Goal: Task Accomplishment & Management: Use online tool/utility

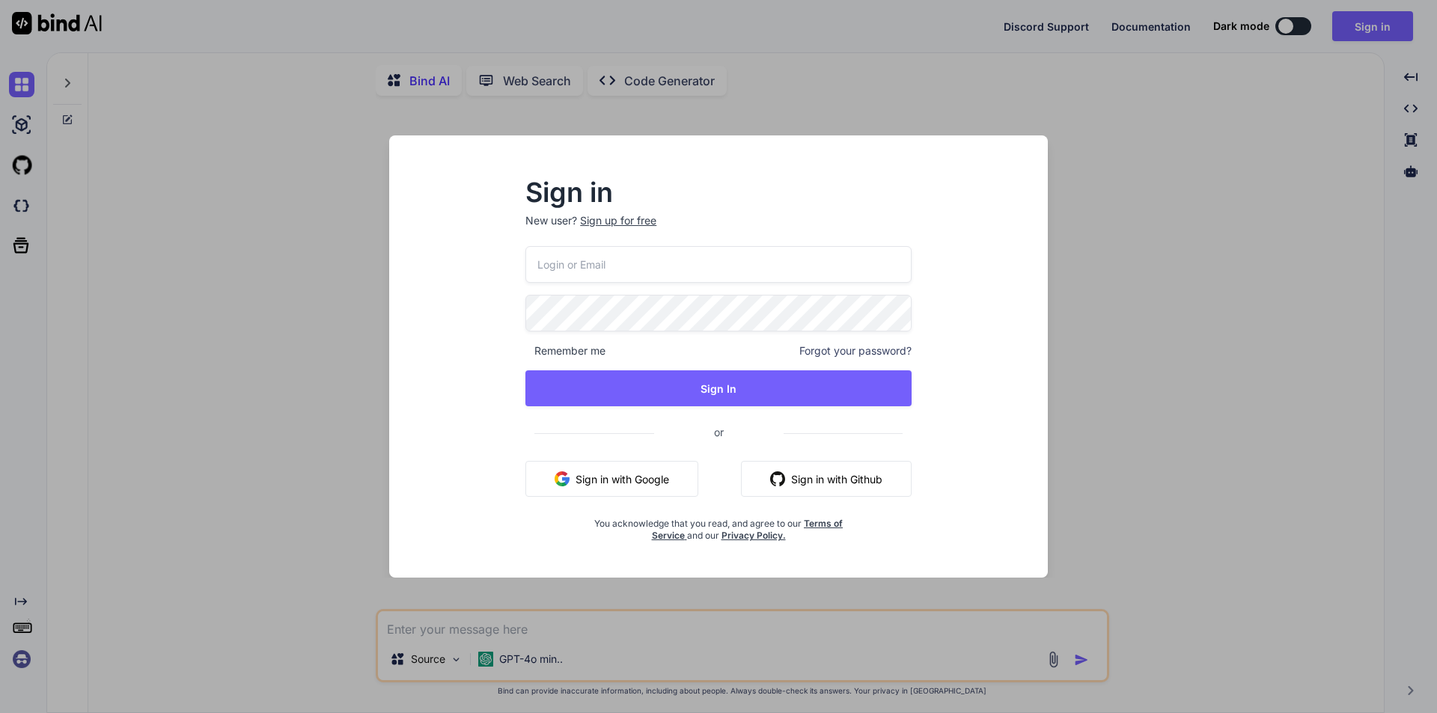
click at [656, 266] on input "email" at bounding box center [718, 264] width 386 height 37
click at [629, 222] on p "New user? Sign up for free" at bounding box center [718, 229] width 386 height 33
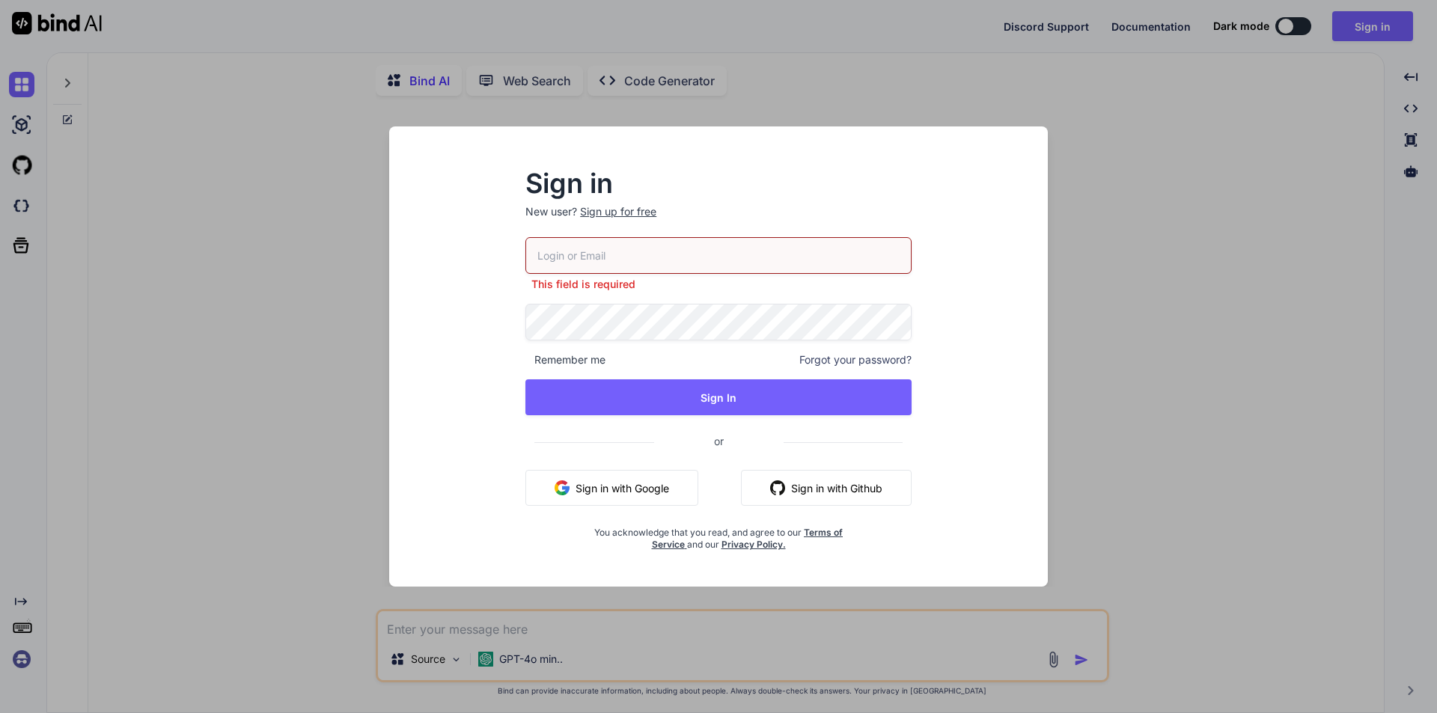
click at [644, 243] on input "email" at bounding box center [718, 255] width 386 height 37
click at [632, 210] on div "Sign up for free" at bounding box center [618, 211] width 76 height 15
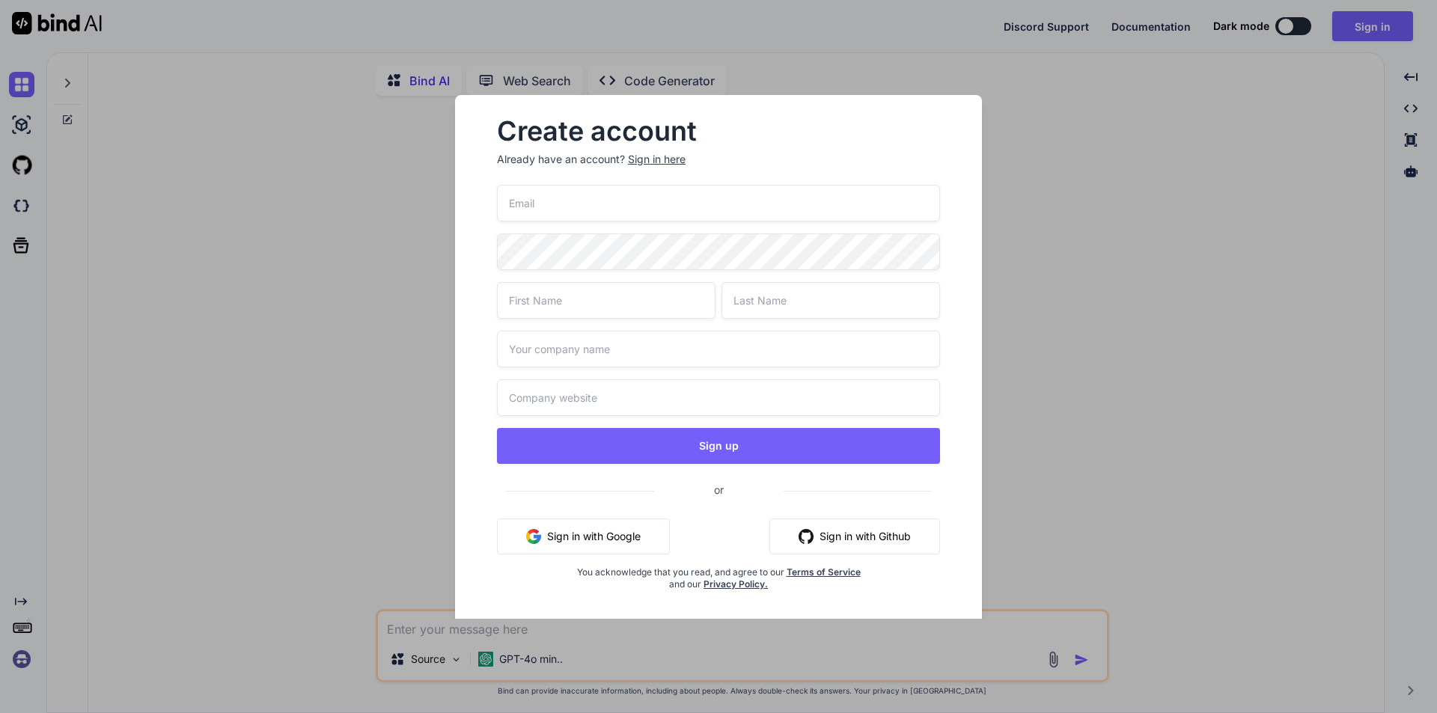
click at [611, 214] on input "email" at bounding box center [718, 203] width 443 height 37
paste input "[EMAIL_ADDRESS][DOMAIN_NAME]"
type input "[EMAIL_ADDRESS][DOMAIN_NAME]"
click at [582, 311] on input "text" at bounding box center [606, 300] width 219 height 37
type input "wewe"
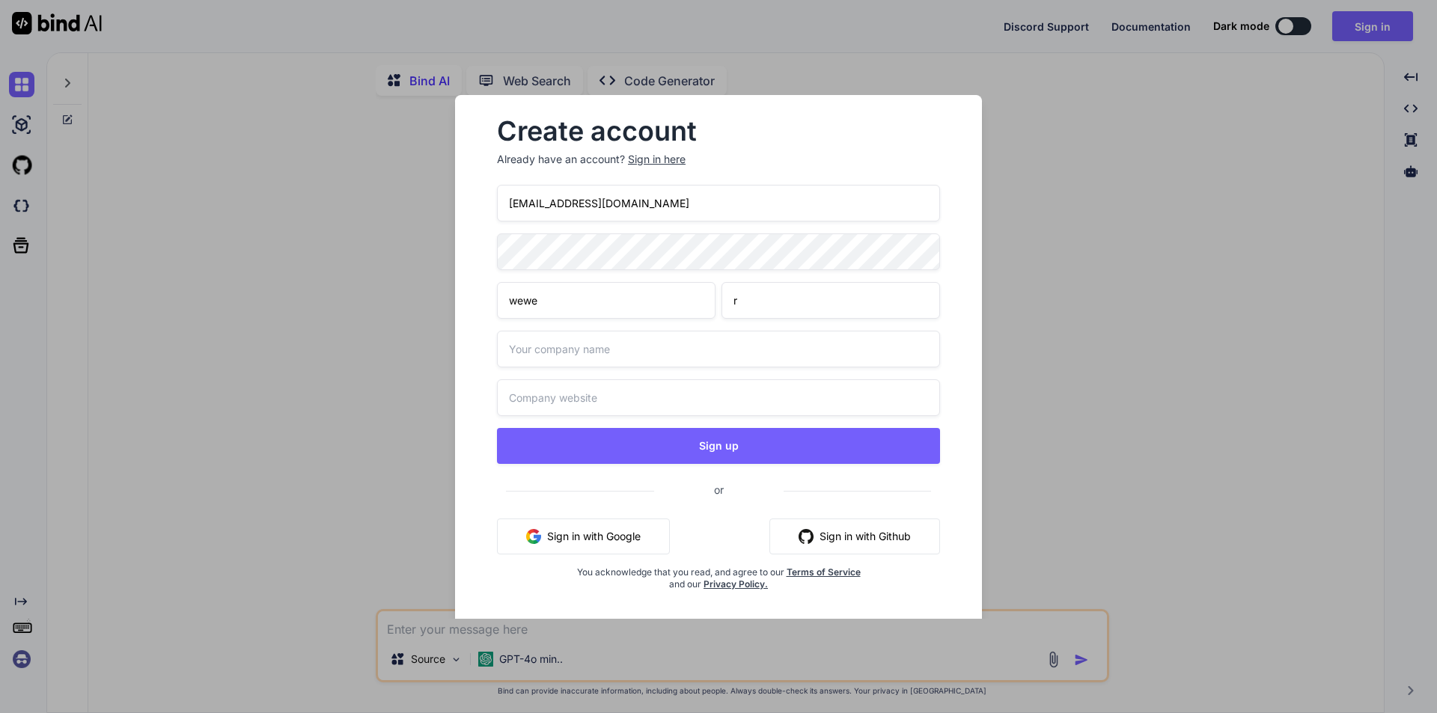
click at [778, 310] on input "r" at bounding box center [830, 300] width 219 height 37
type input "rere1"
click at [673, 359] on input "text" at bounding box center [718, 349] width 443 height 37
type input "lopside"
click at [644, 400] on input "text" at bounding box center [718, 397] width 443 height 37
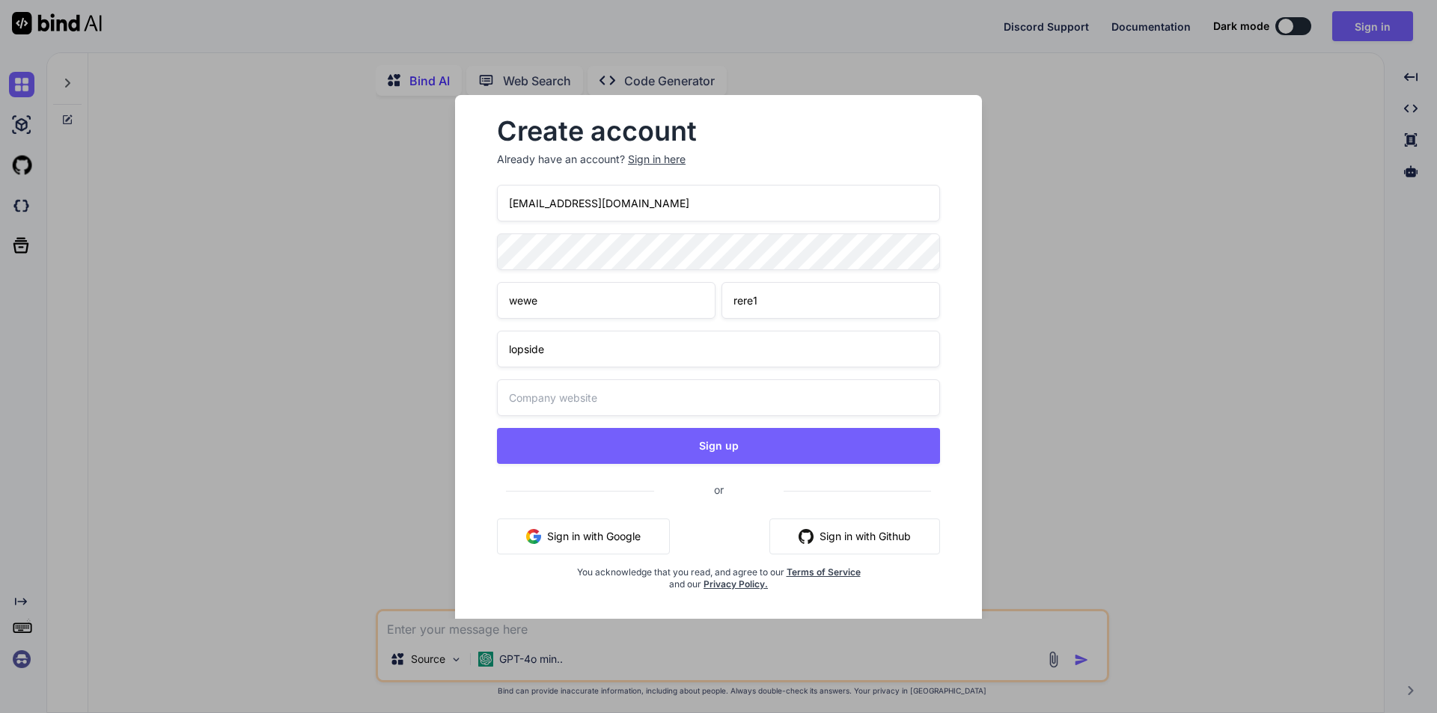
click at [644, 400] on input "text" at bounding box center [718, 397] width 443 height 37
type input "lopside.com"
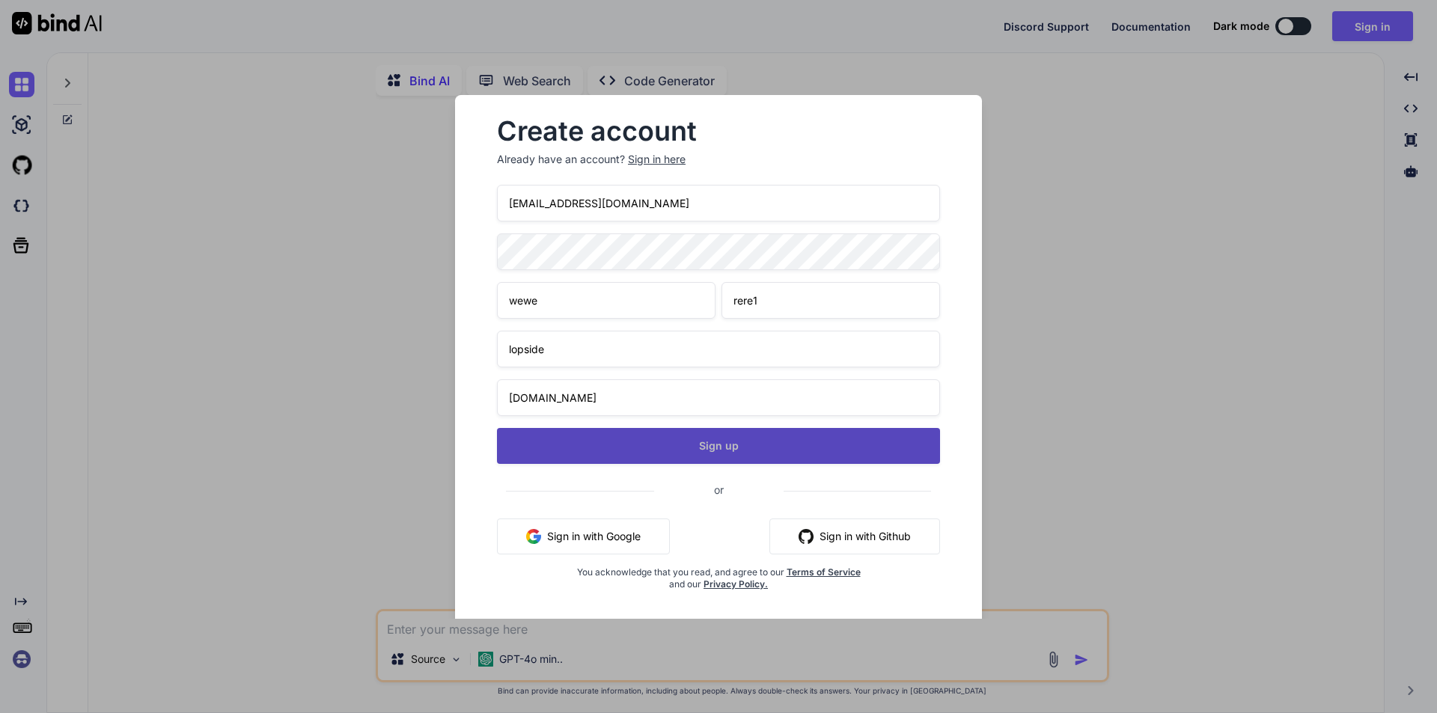
click at [672, 450] on button "Sign up" at bounding box center [718, 446] width 443 height 36
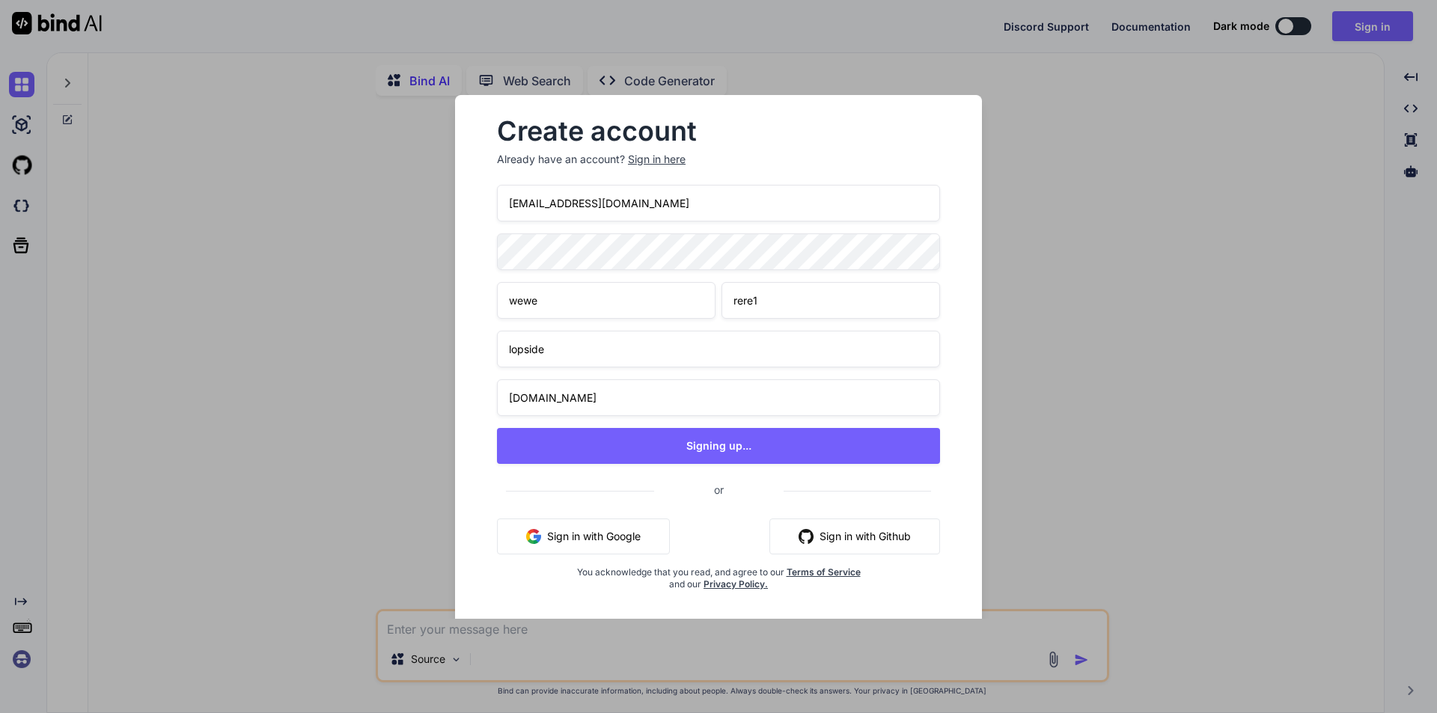
type textarea "x"
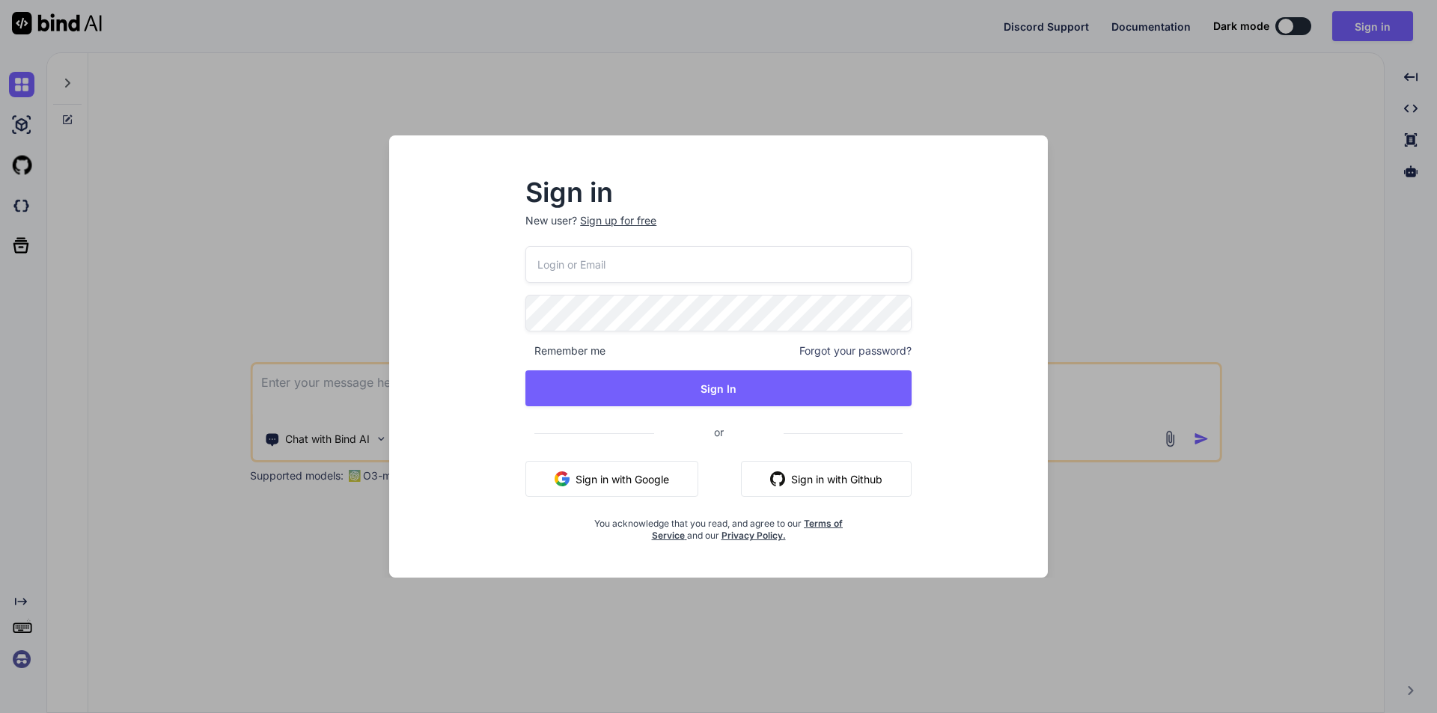
click at [763, 275] on input "email" at bounding box center [718, 264] width 386 height 37
paste input "[EMAIL_ADDRESS][DOMAIN_NAME]"
type input "[EMAIL_ADDRESS][DOMAIN_NAME]"
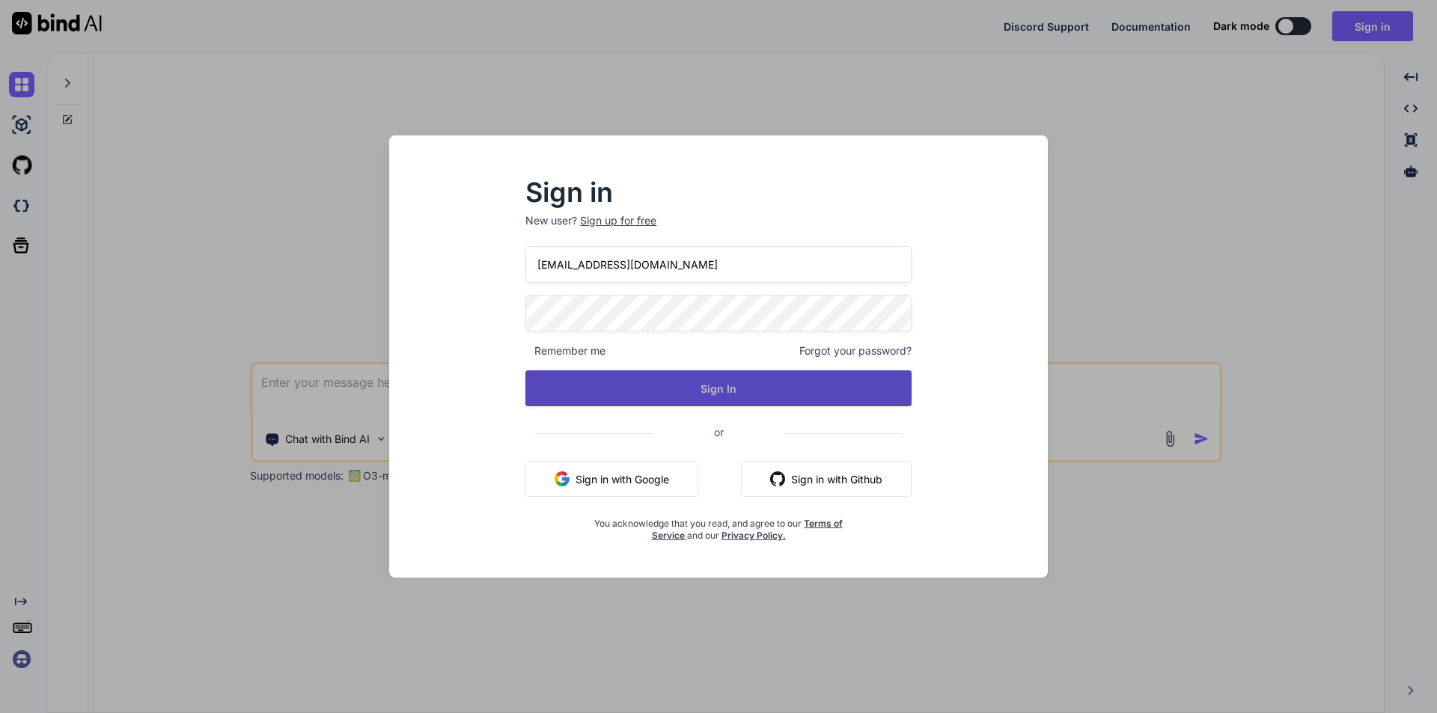
click at [745, 388] on button "Sign In" at bounding box center [718, 388] width 386 height 36
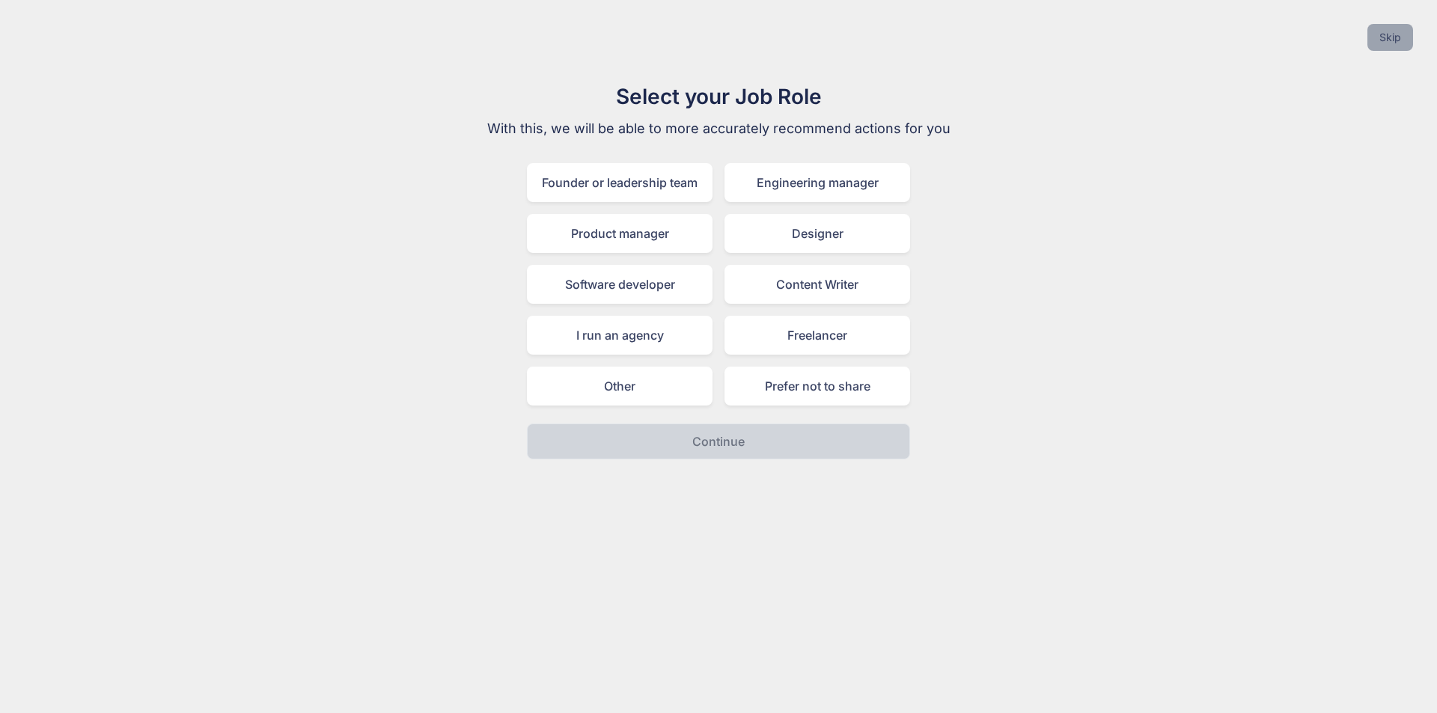
click at [1391, 37] on button "Skip" at bounding box center [1390, 37] width 46 height 27
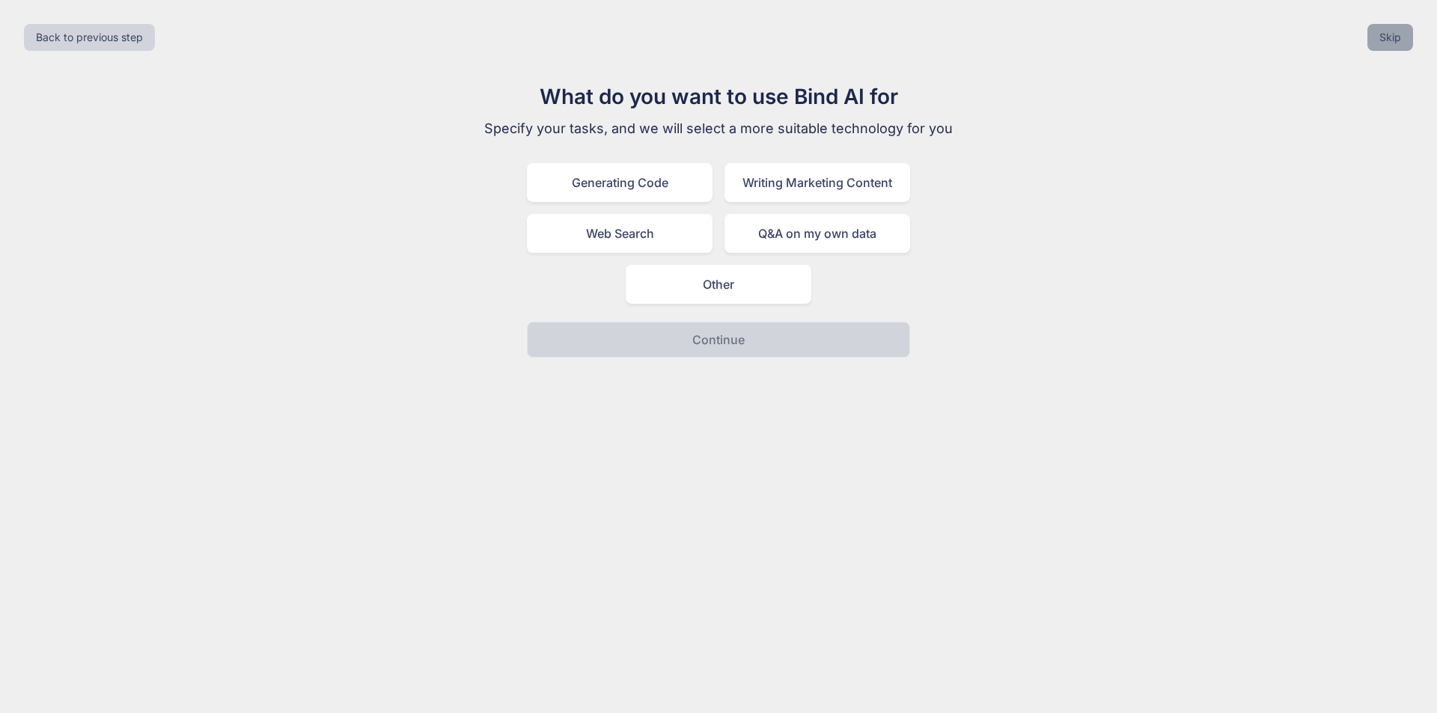
drag, startPoint x: 1410, startPoint y: 26, endPoint x: 1394, endPoint y: 37, distance: 19.3
click at [1408, 28] on button "Skip" at bounding box center [1390, 37] width 46 height 27
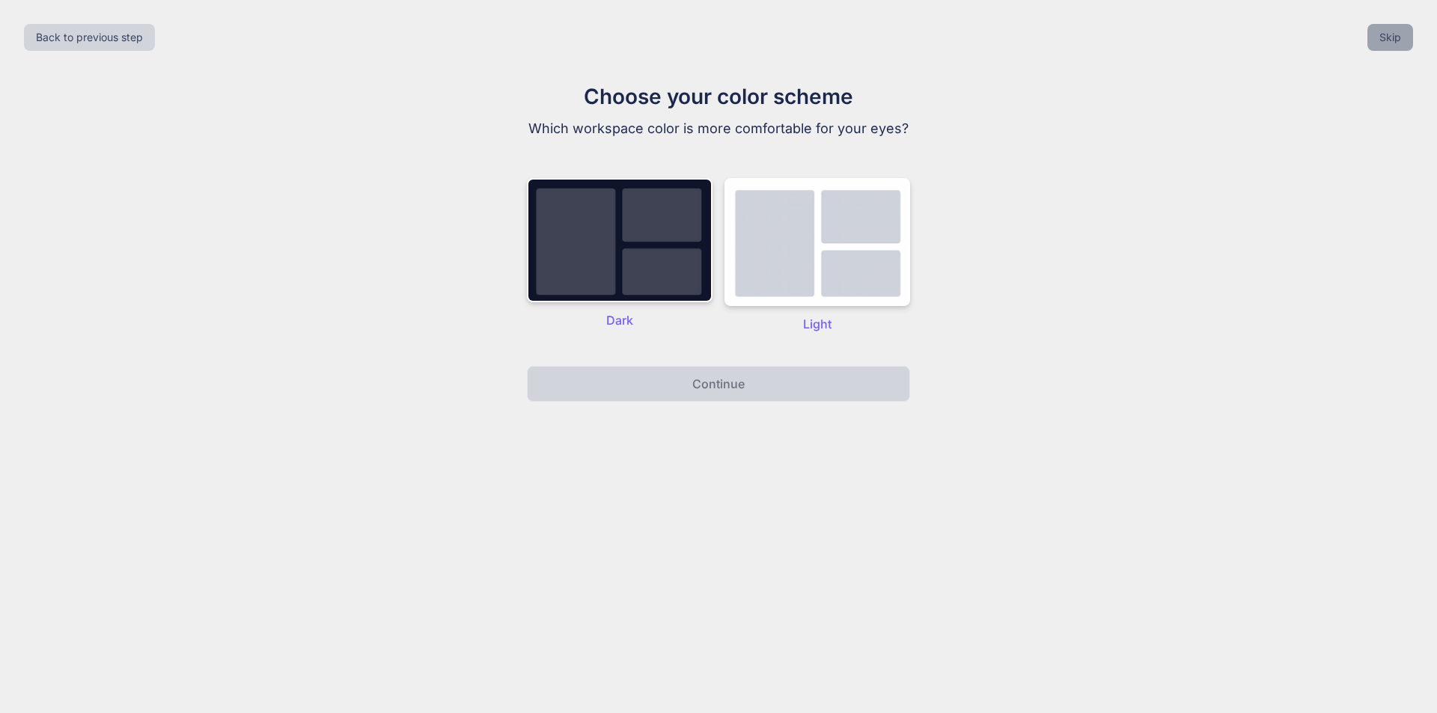
click at [1395, 34] on button "Skip" at bounding box center [1390, 37] width 46 height 27
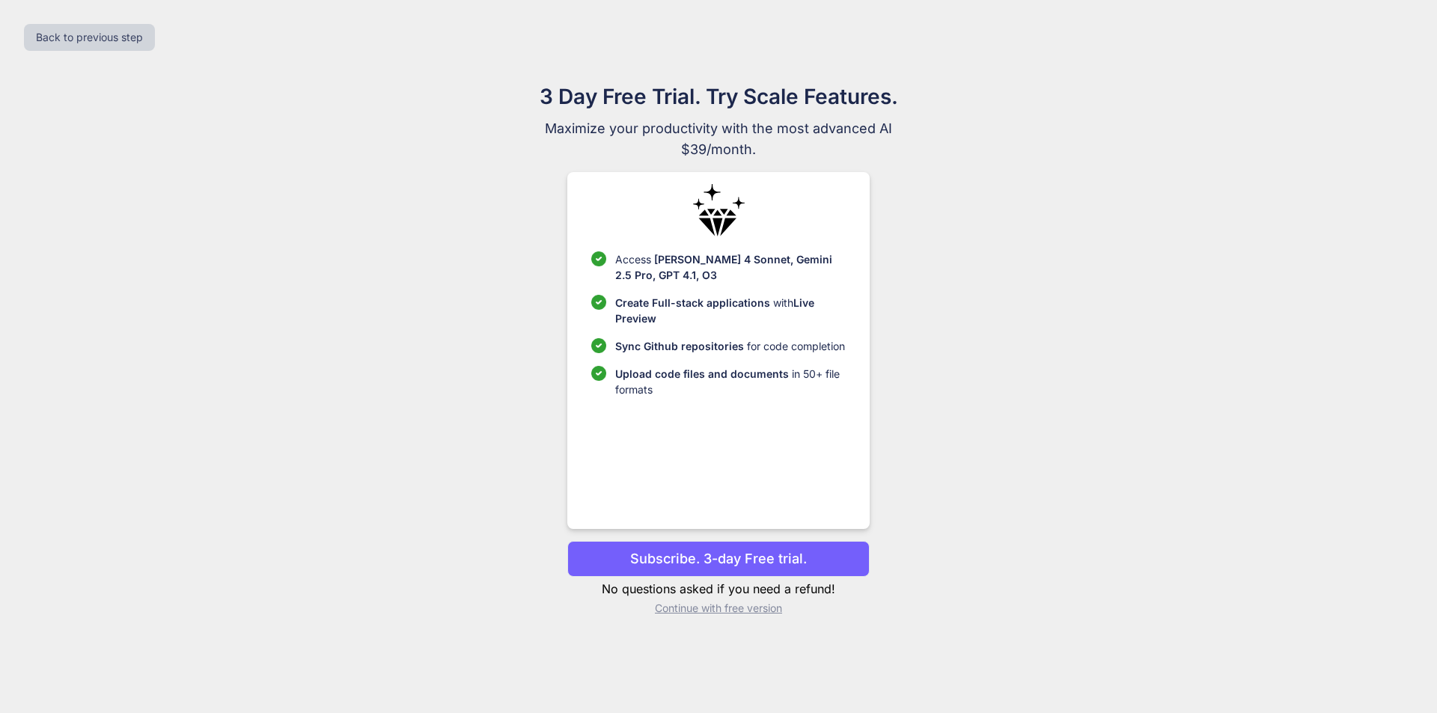
click at [721, 610] on p "Continue with free version" at bounding box center [718, 608] width 302 height 15
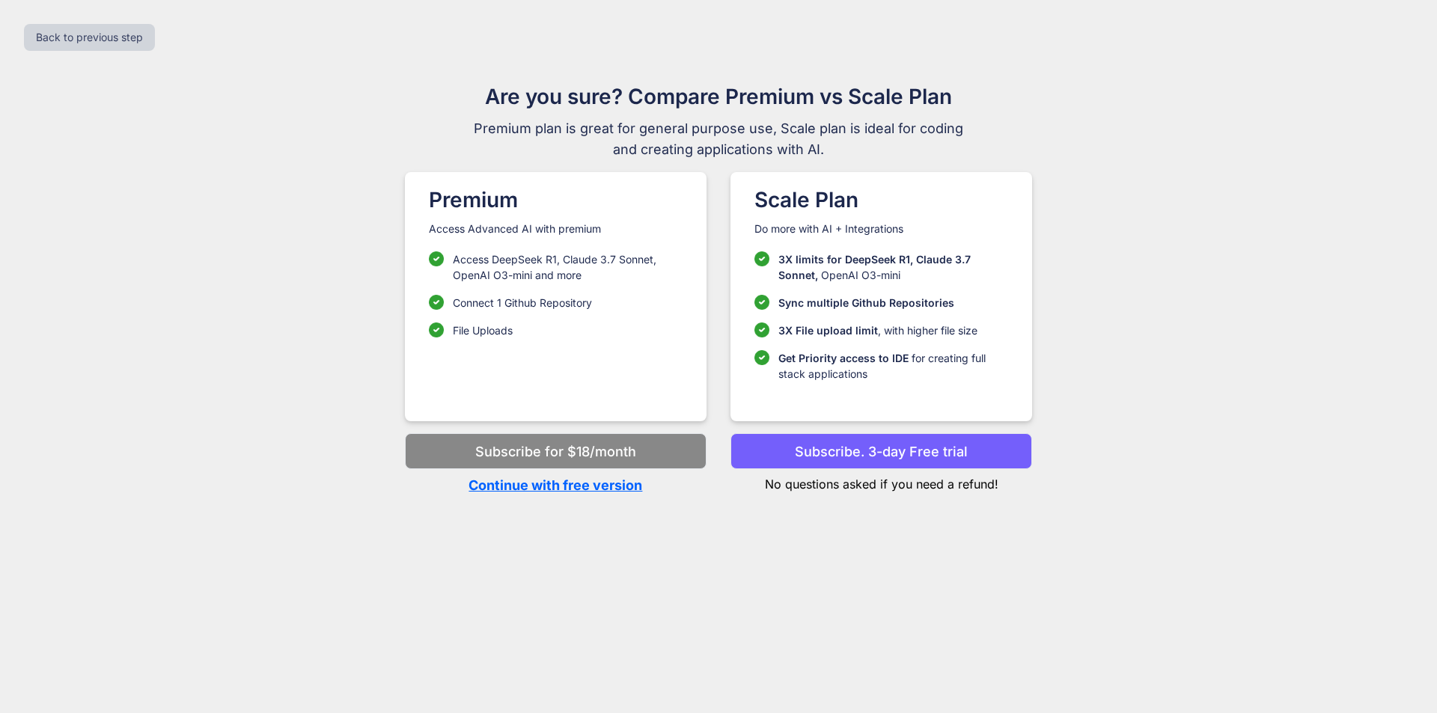
click at [563, 486] on p "Continue with free version" at bounding box center [556, 485] width 302 height 20
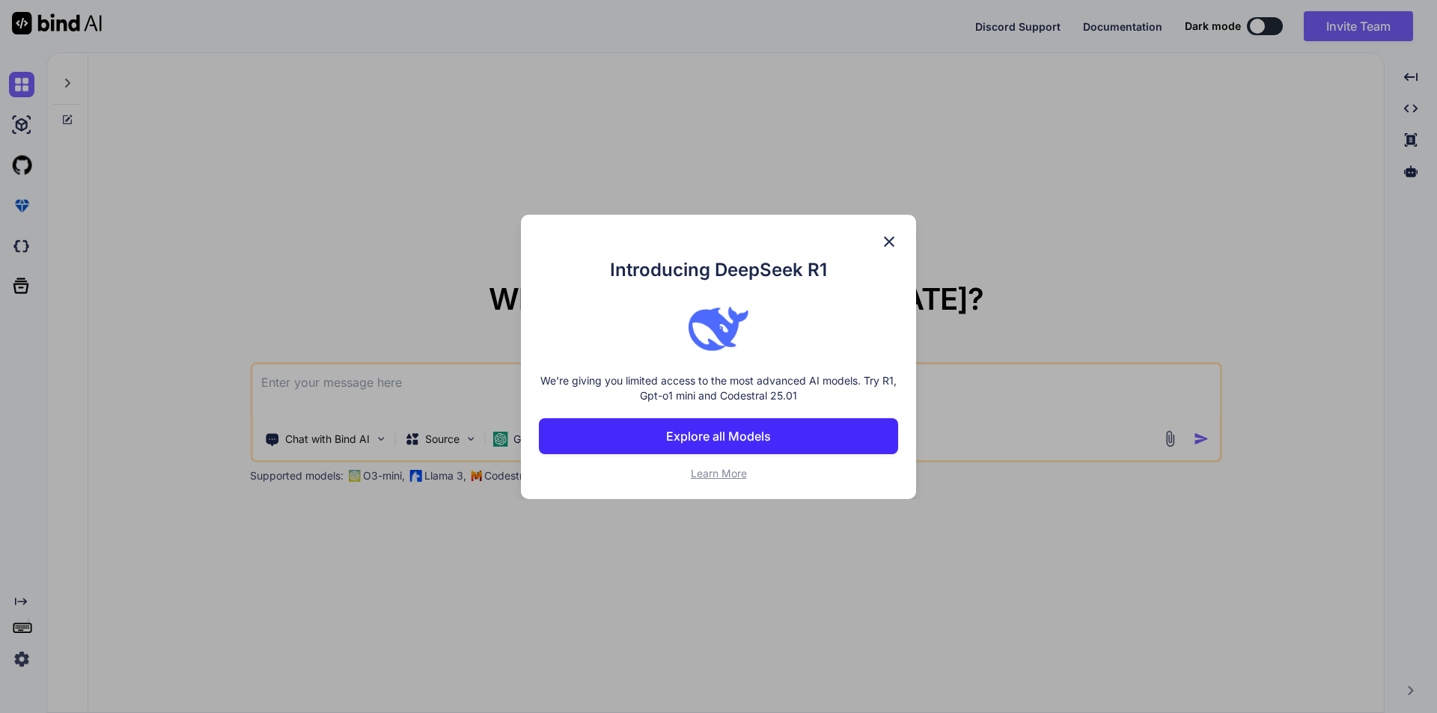
click at [893, 236] on img at bounding box center [889, 242] width 18 height 18
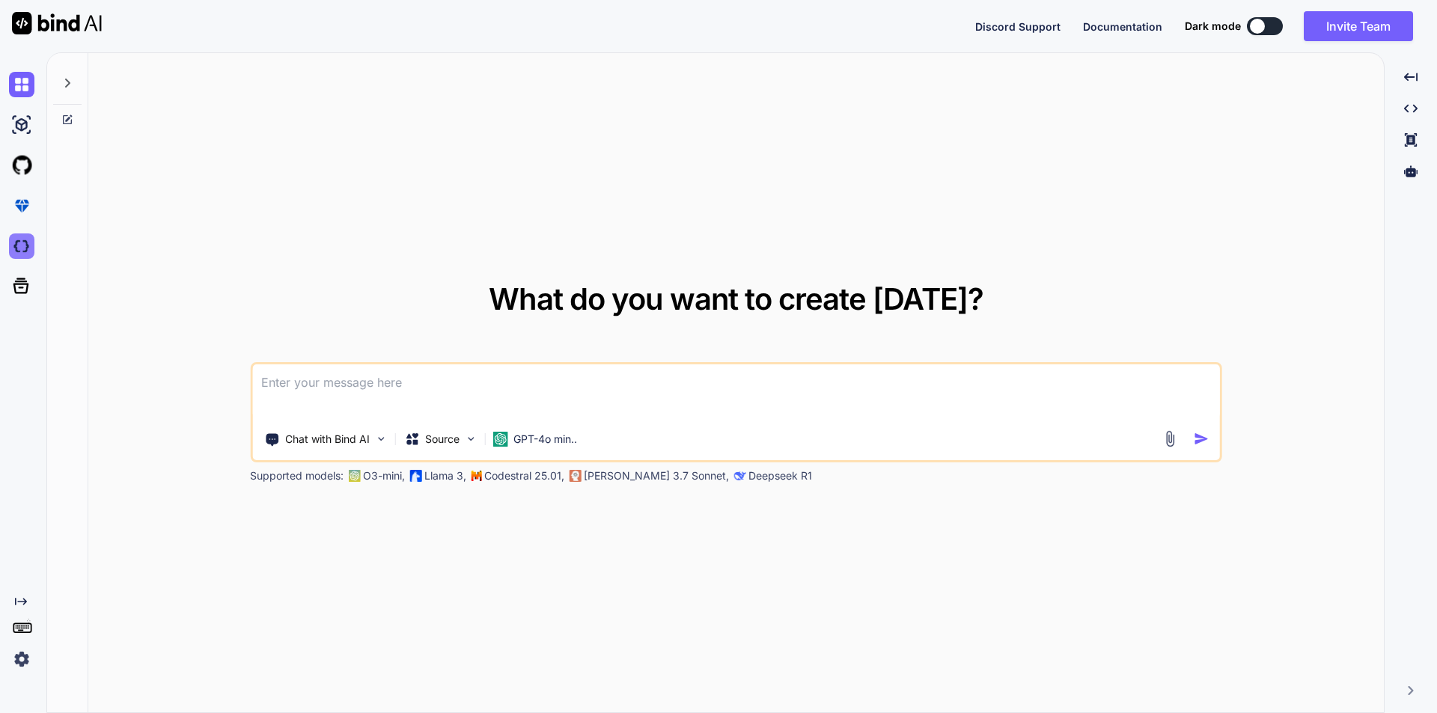
click at [26, 245] on img at bounding box center [21, 245] width 25 height 25
type textarea "x"
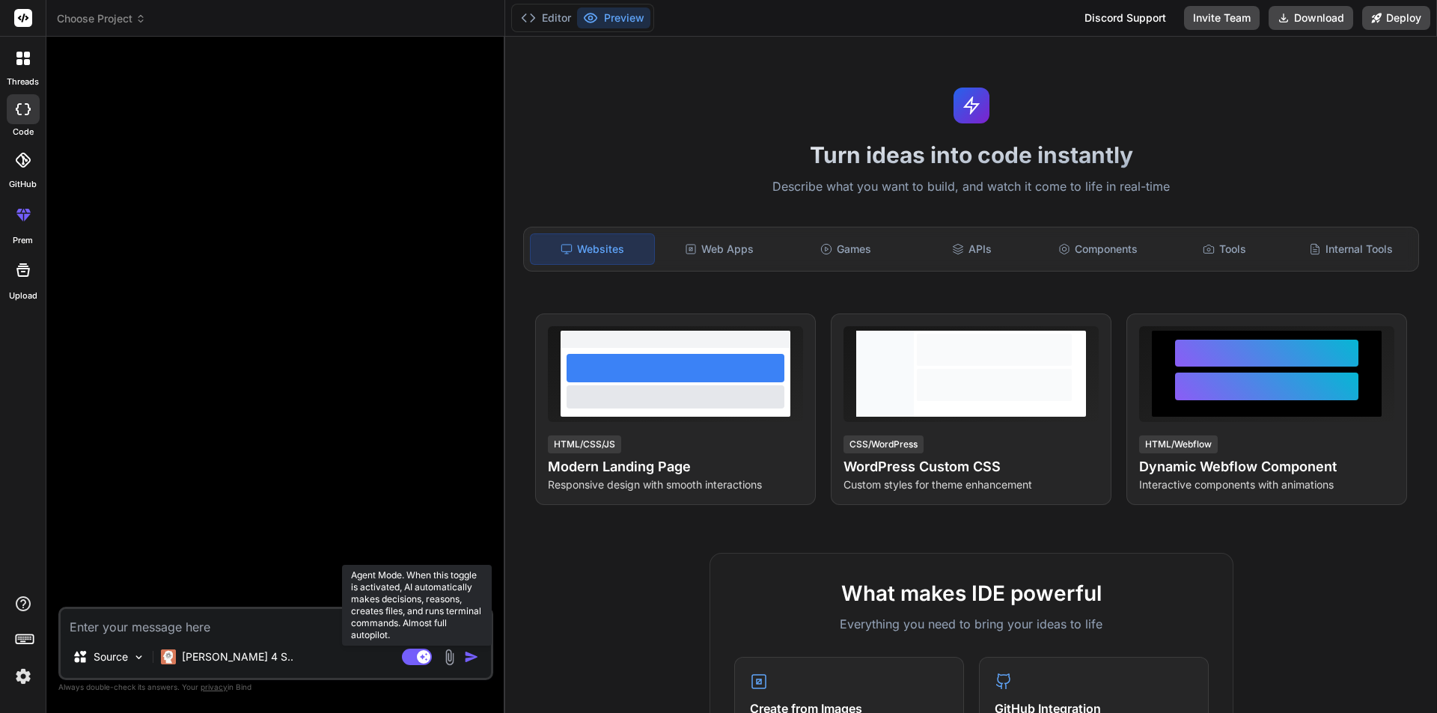
click at [420, 659] on rect at bounding box center [423, 656] width 13 height 13
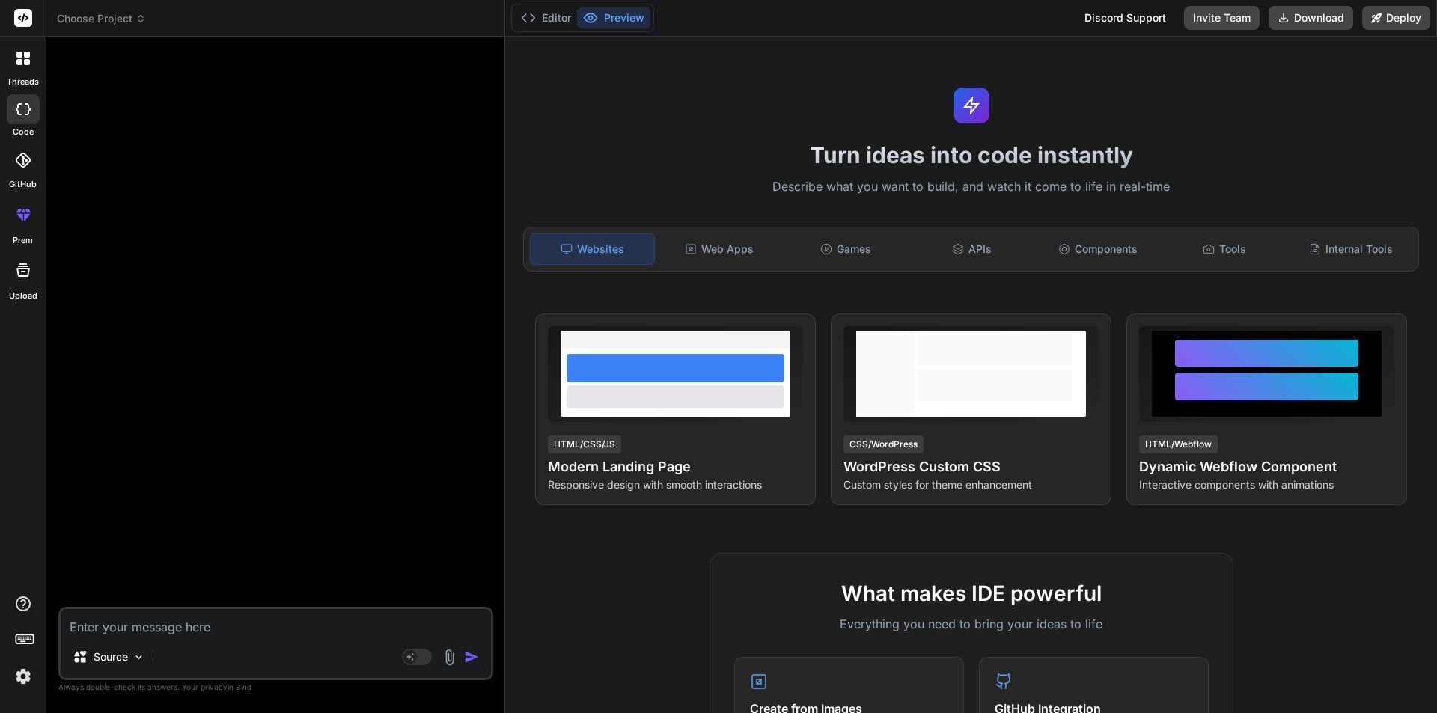
click at [226, 636] on div "Source Agent Mode. When this toggle is activated, AI automatically makes decisi…" at bounding box center [275, 643] width 435 height 73
click at [233, 630] on textarea at bounding box center [276, 622] width 430 height 27
paste textarea "You are a skilled mobile app developer tasked with creating a comprehensive fre…"
type textarea "x"
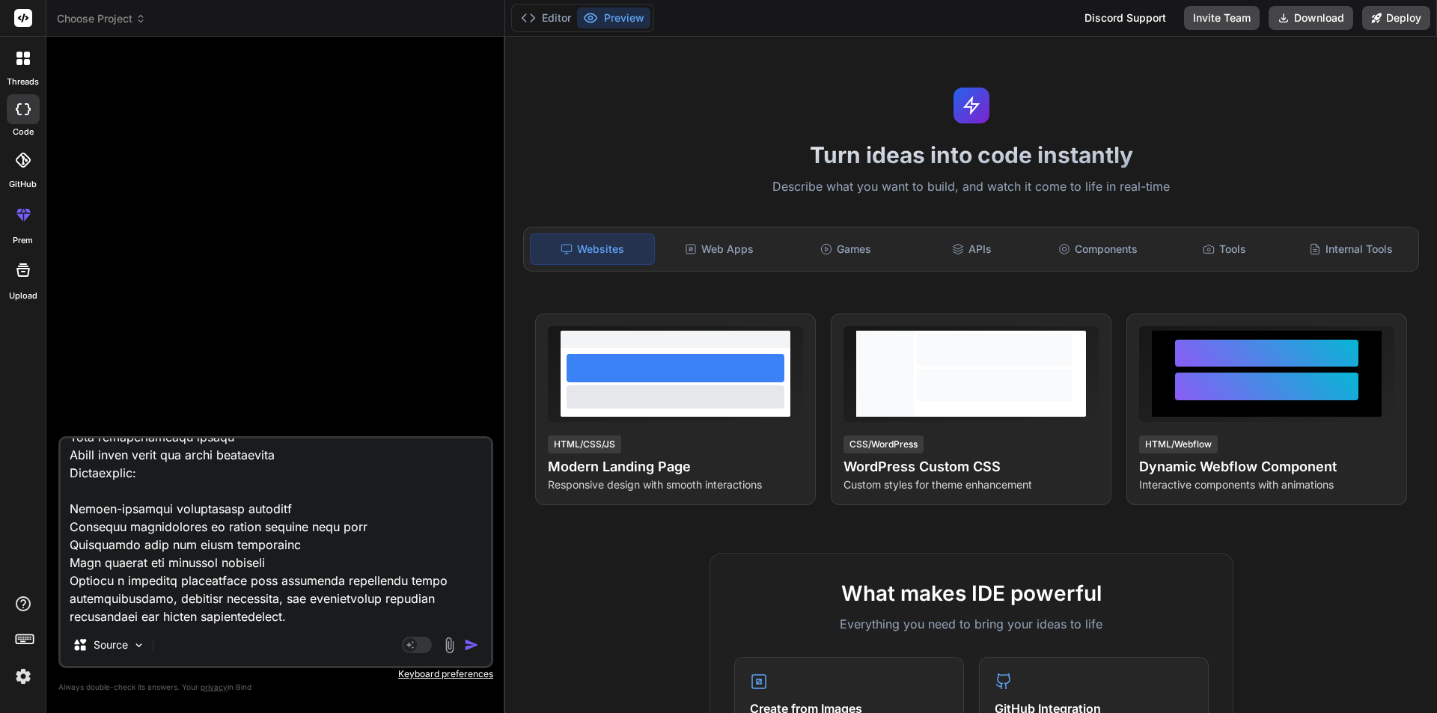
type textarea "You are a skilled mobile app developer tasked with creating a comprehensive fre…"
click at [474, 648] on img "button" at bounding box center [471, 645] width 15 height 15
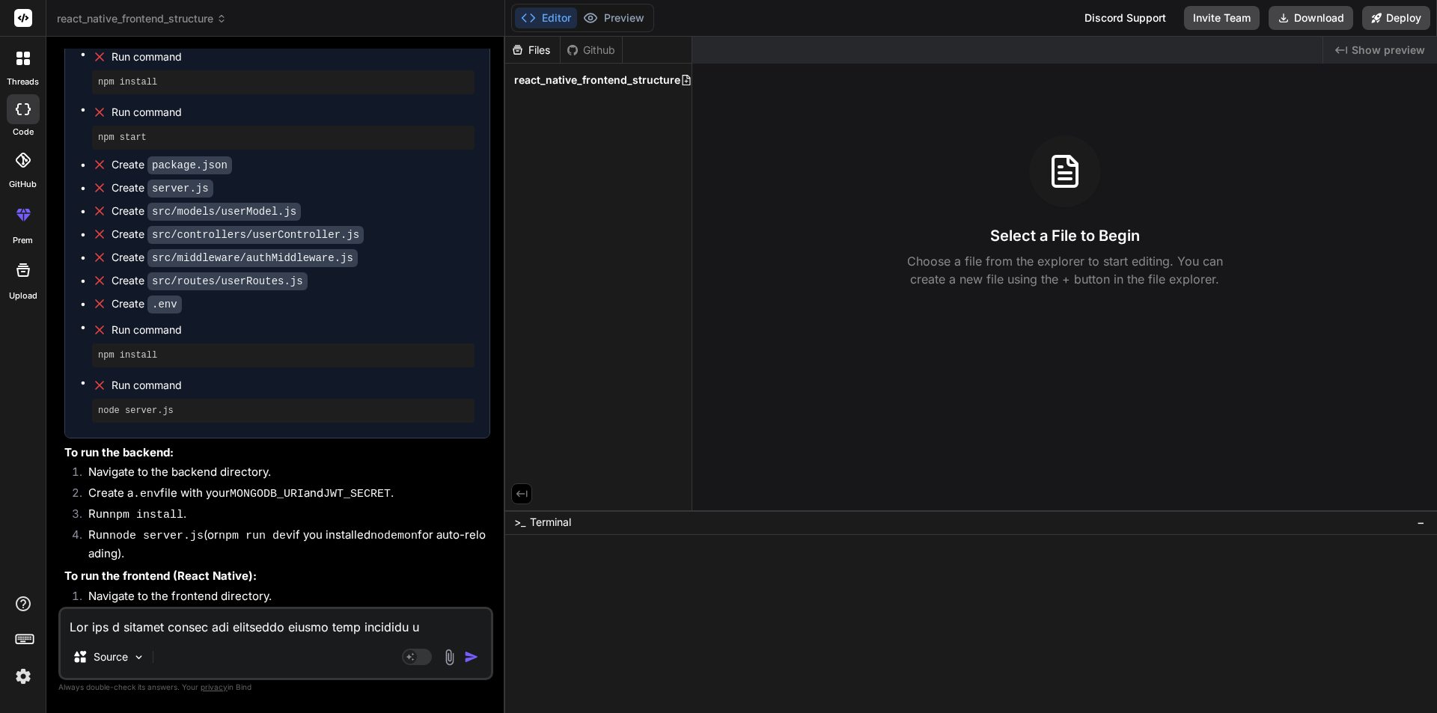
scroll to position [5025, 0]
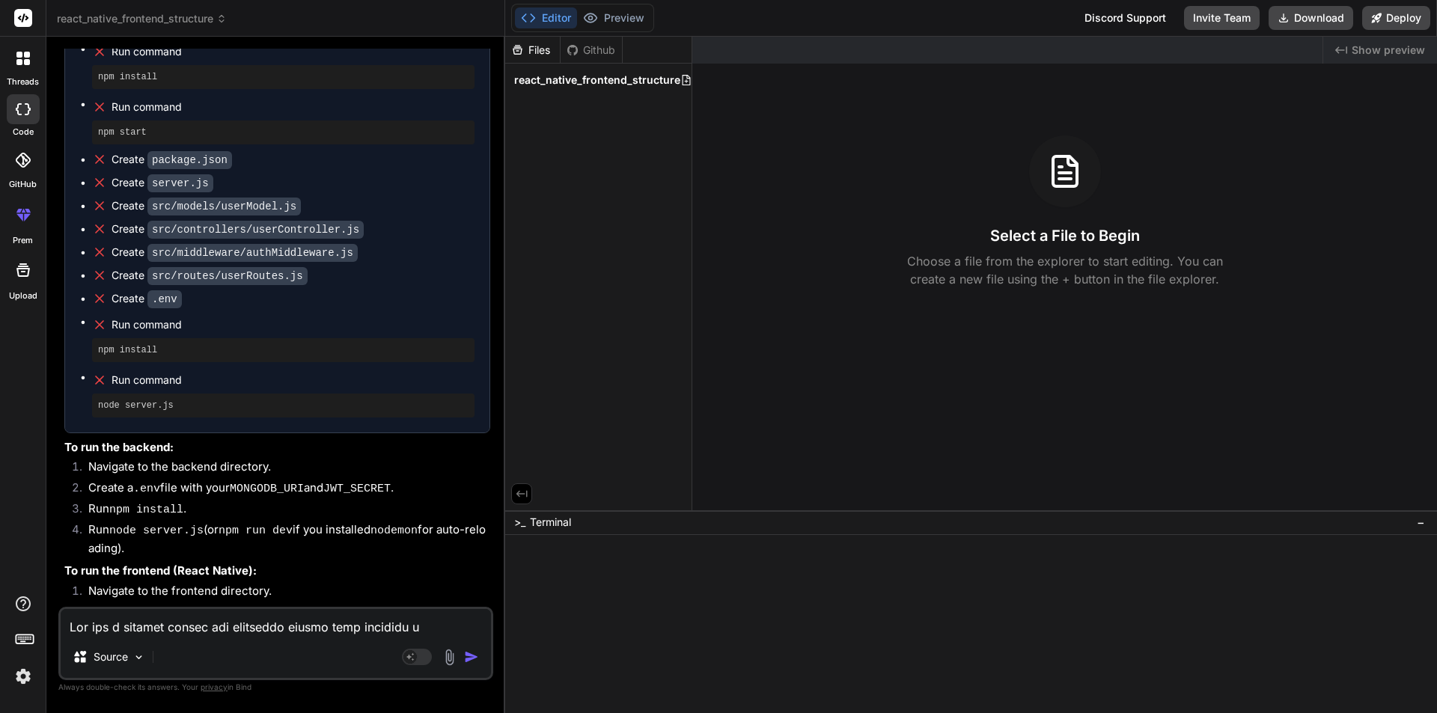
click at [559, 341] on div "Files Github react_native_frontend_structure" at bounding box center [598, 274] width 187 height 474
click at [543, 528] on span "Terminal" at bounding box center [550, 522] width 41 height 15
click at [416, 652] on rect at bounding box center [417, 657] width 30 height 16
type textarea "x"
click at [265, 643] on div "Source Claude 4 S.." at bounding box center [276, 660] width 430 height 36
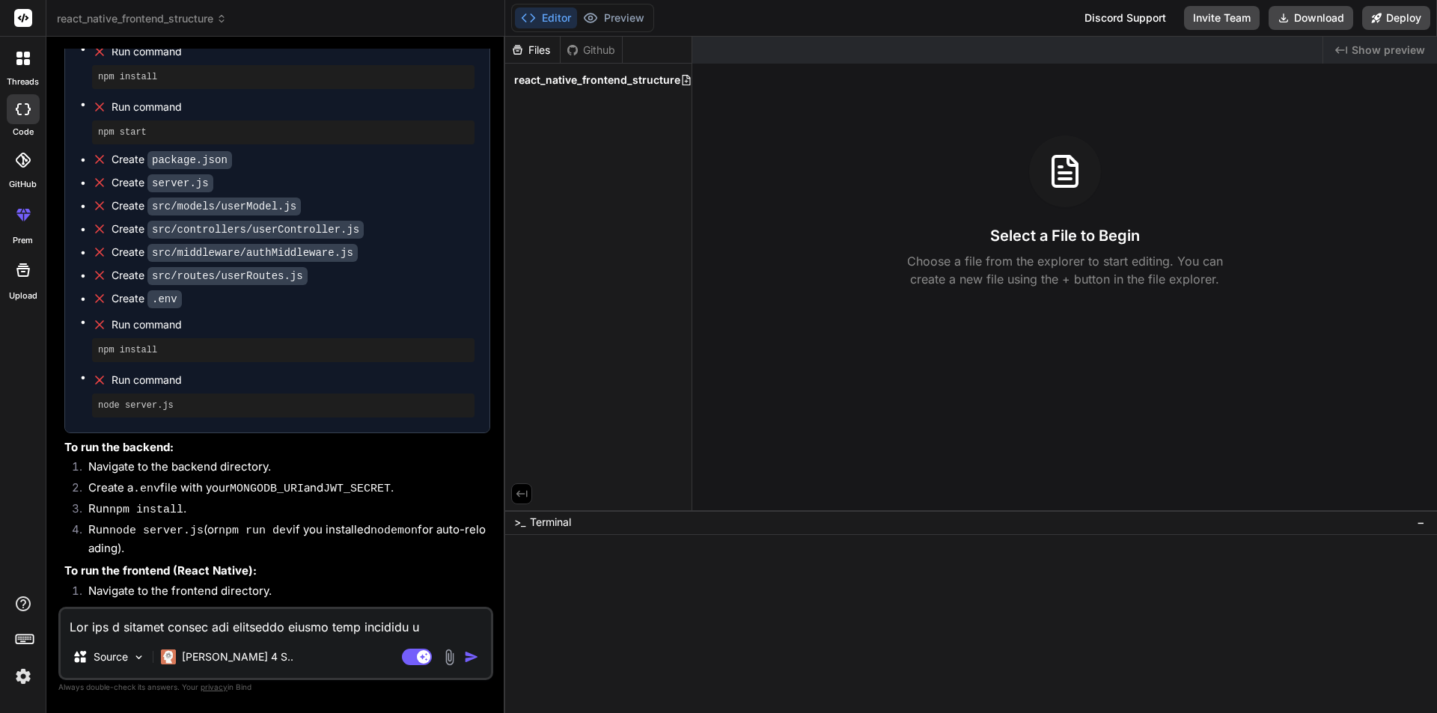
click at [269, 632] on textarea at bounding box center [276, 622] width 430 height 27
paste textarea "You are a skilled mobile app developer tasked with creating a comprehensive fre…"
type textarea "x"
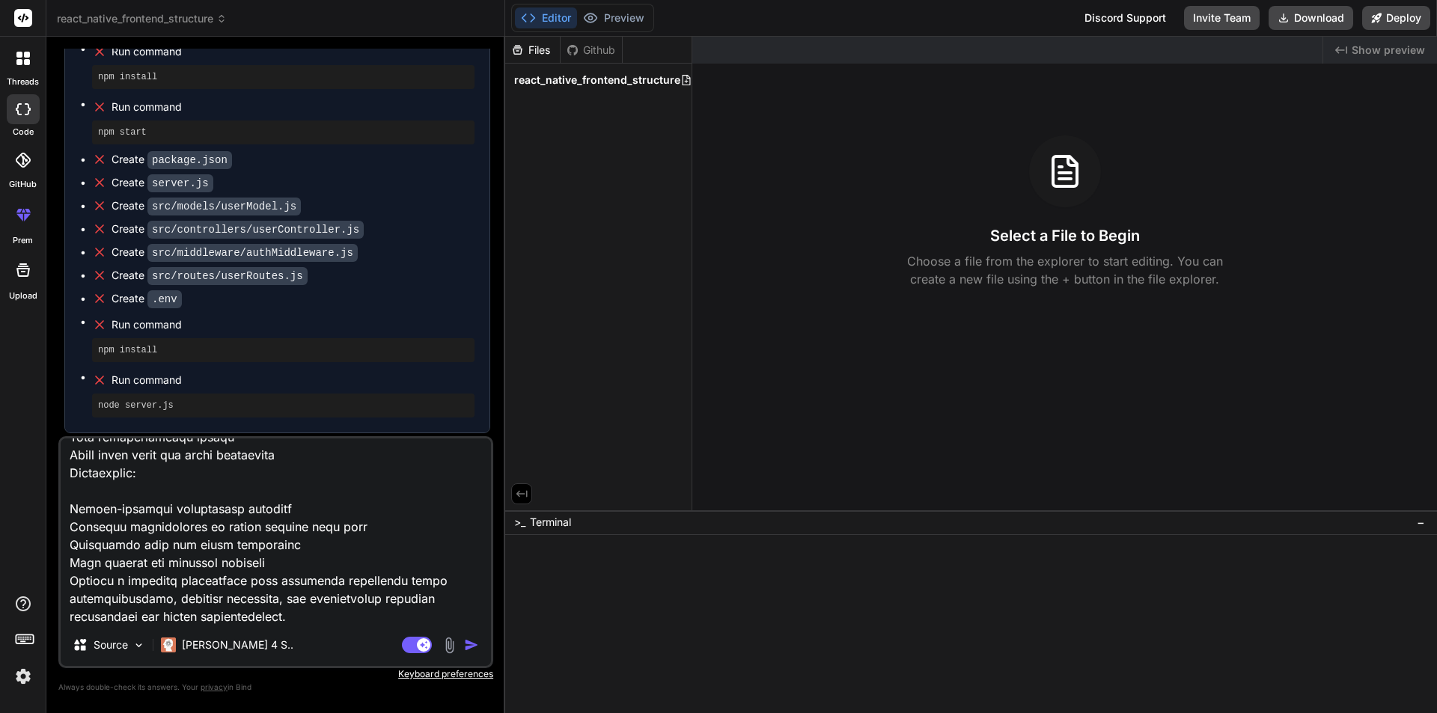
type textarea "You are a skilled mobile app developer tasked with creating a comprehensive fre…"
click at [470, 650] on img "button" at bounding box center [471, 645] width 15 height 15
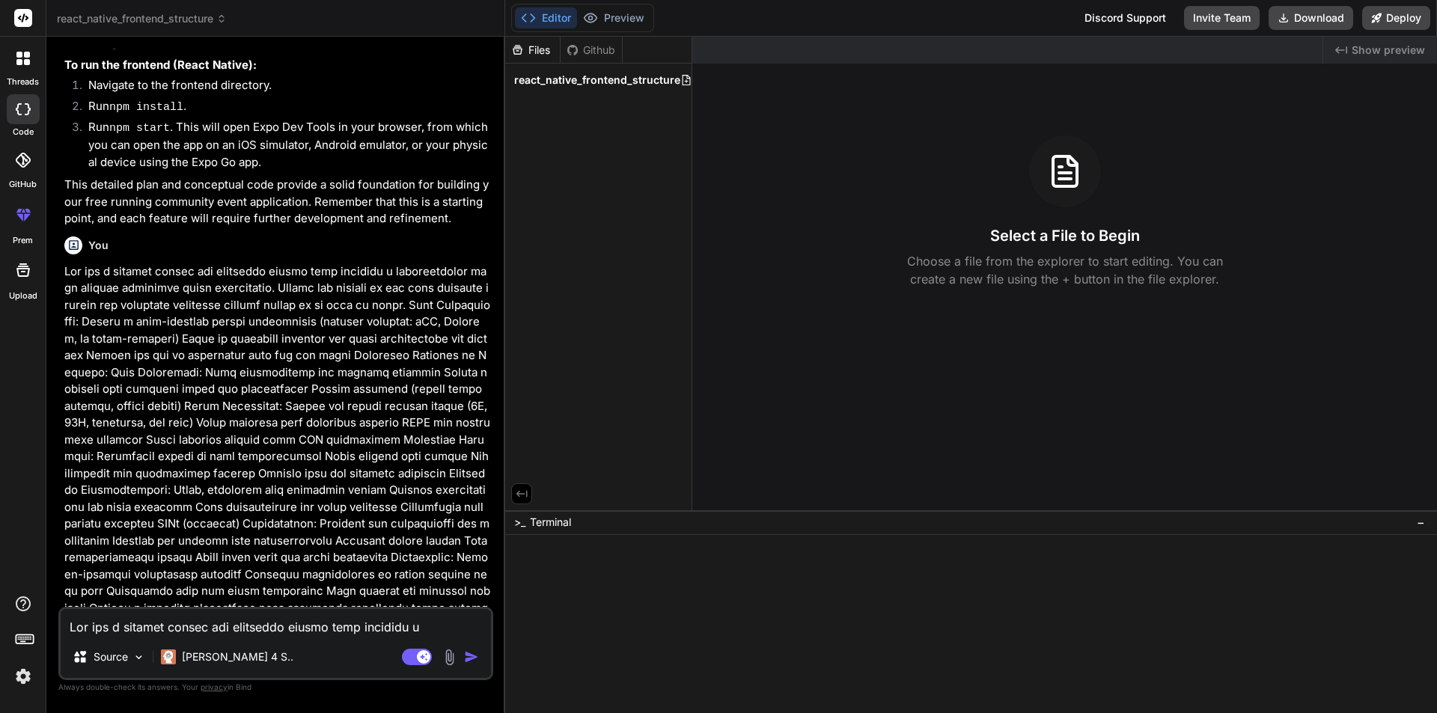
scroll to position [5534, 0]
type textarea "x"
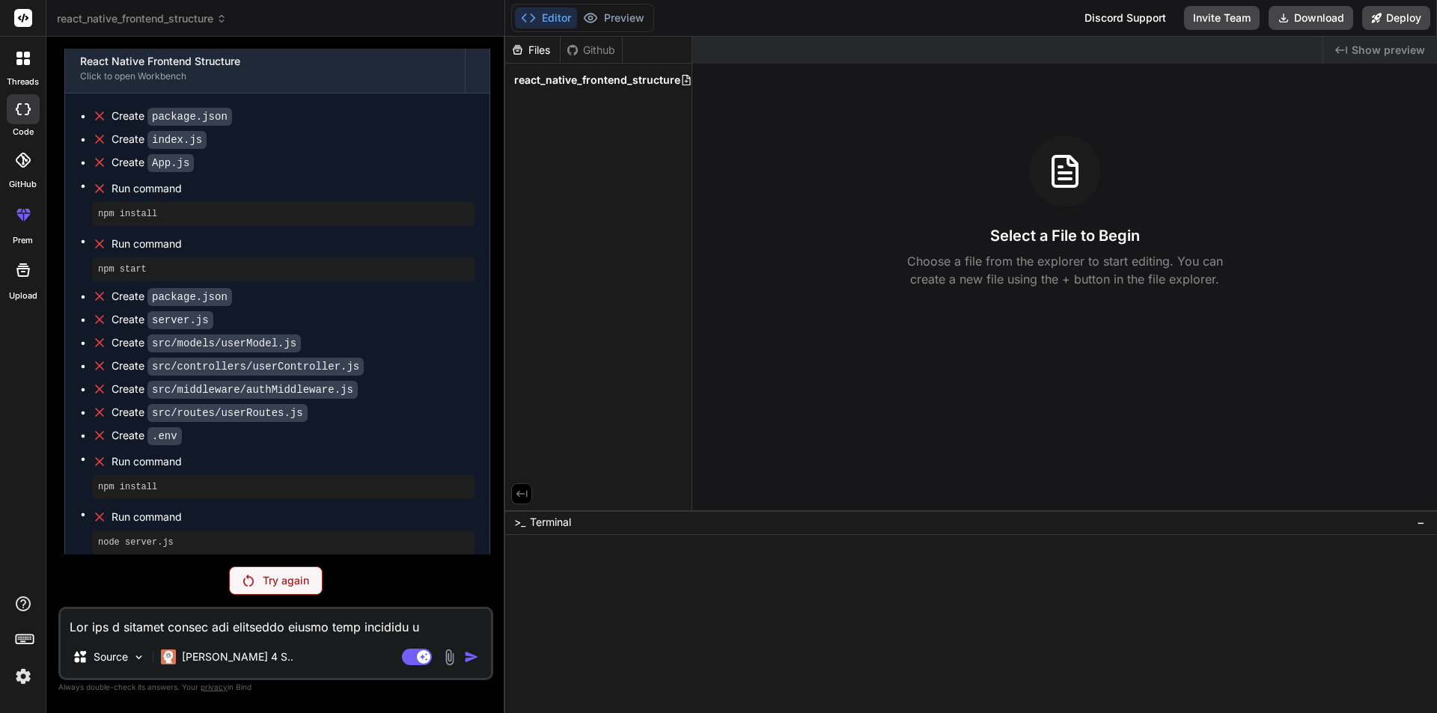
scroll to position [5193, 0]
